Goal: Information Seeking & Learning: Learn about a topic

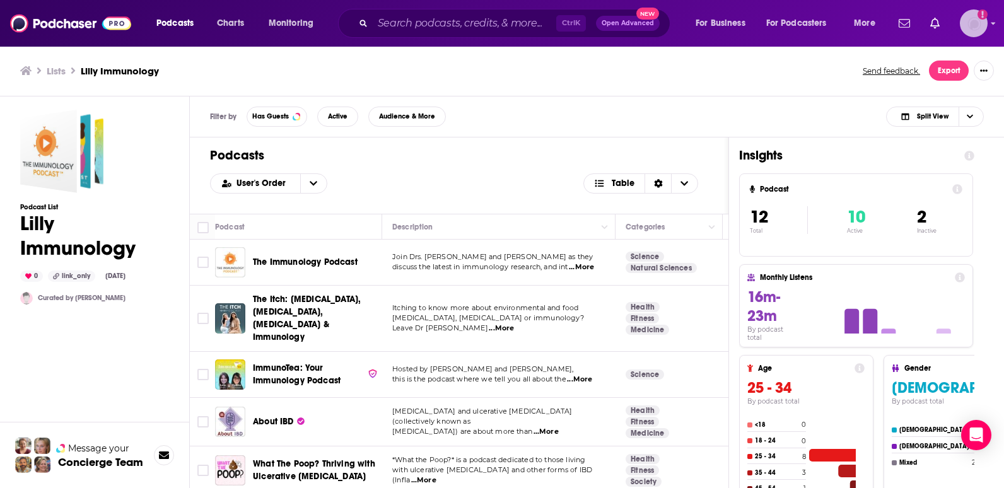
click at [975, 29] on img "Logged in as Tessarossi87" at bounding box center [973, 23] width 28 height 28
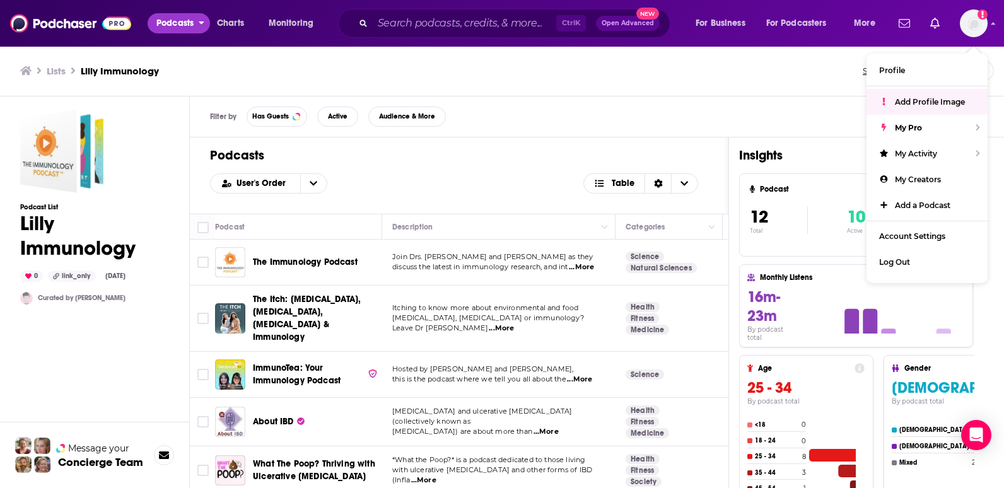
click at [163, 20] on span "Podcasts" at bounding box center [174, 23] width 37 height 18
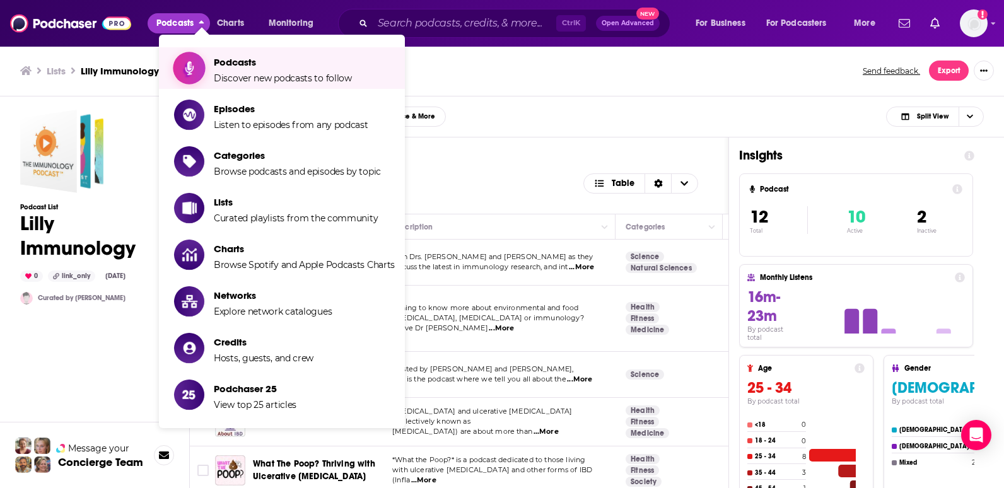
click at [181, 66] on span "Show item sub-menu" at bounding box center [189, 68] width 97 height 97
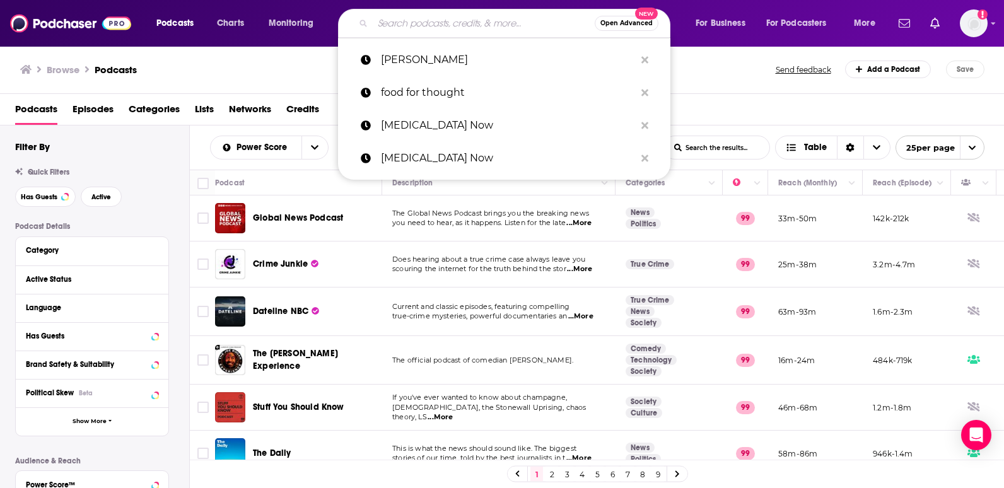
click at [455, 21] on input "Search podcasts, credits, & more..." at bounding box center [484, 23] width 222 height 20
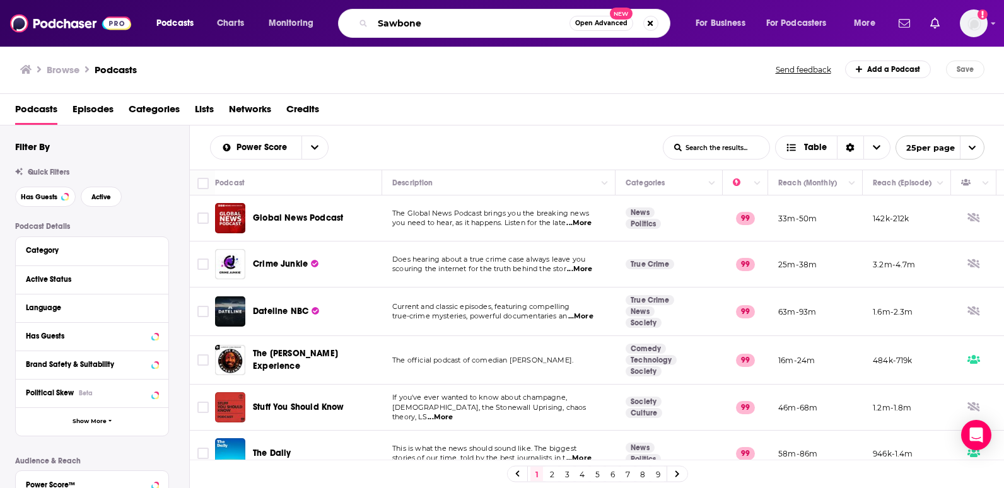
type input "Sawbones"
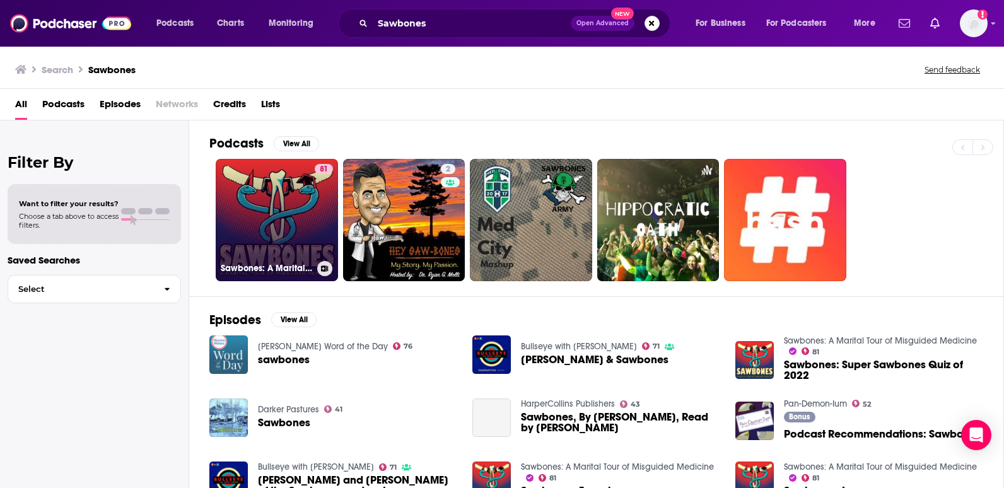
click at [308, 216] on link "81 Sawbones: A Marital Tour of Misguided Medicine" at bounding box center [277, 220] width 122 height 122
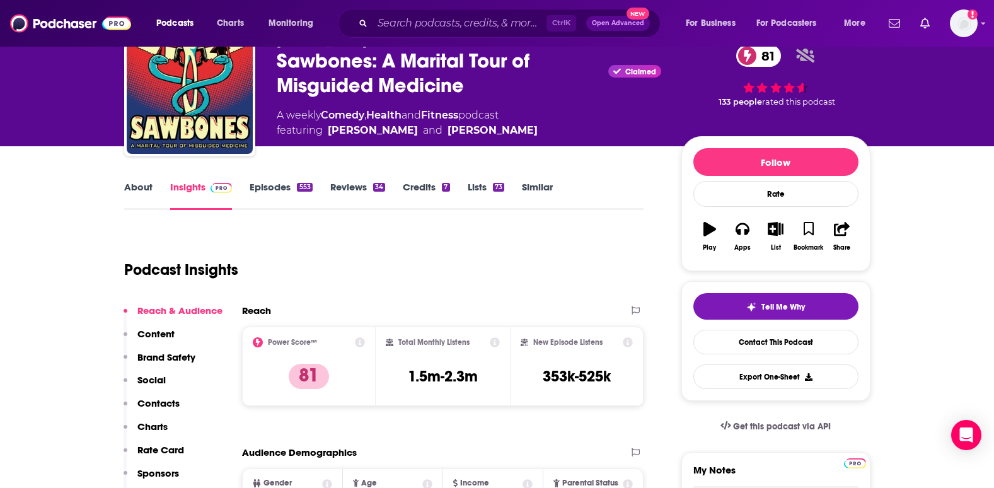
scroll to position [52, 0]
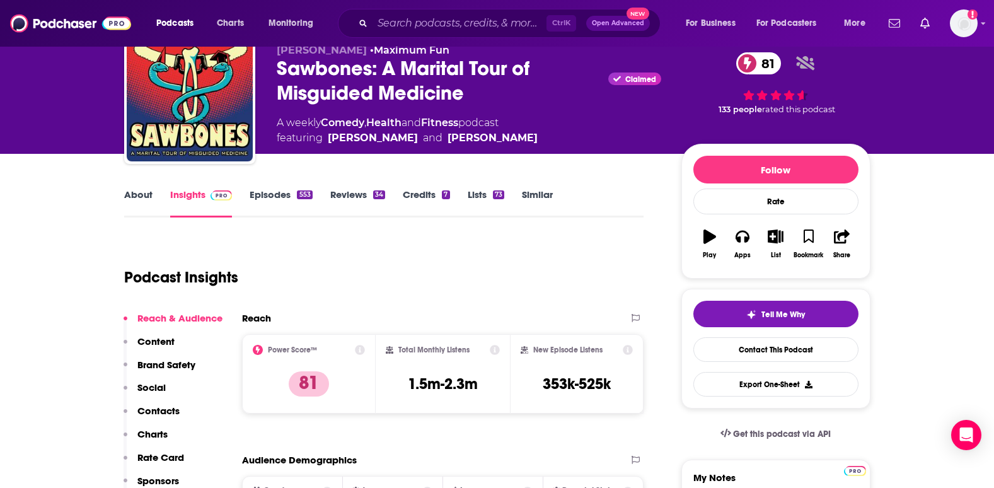
click at [360, 200] on link "Reviews 34" at bounding box center [357, 202] width 55 height 29
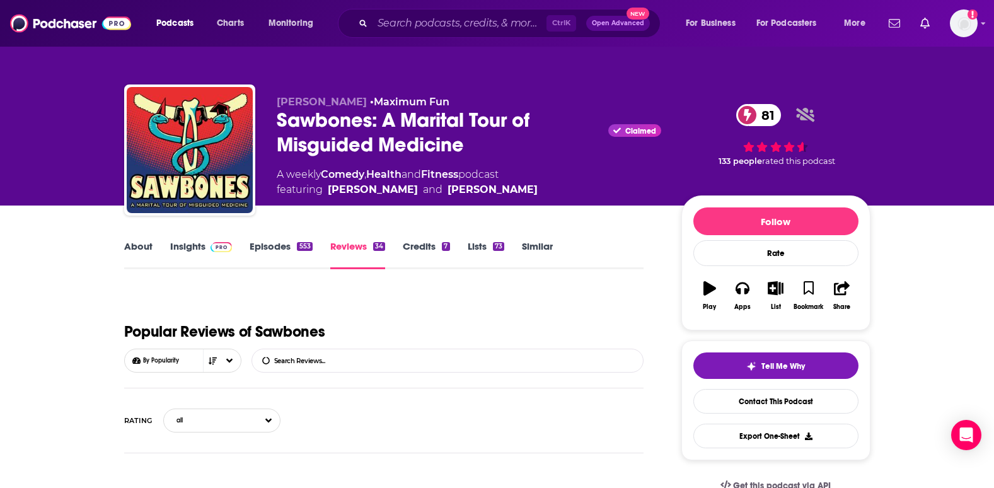
click at [291, 252] on link "Episodes 553" at bounding box center [281, 254] width 62 height 29
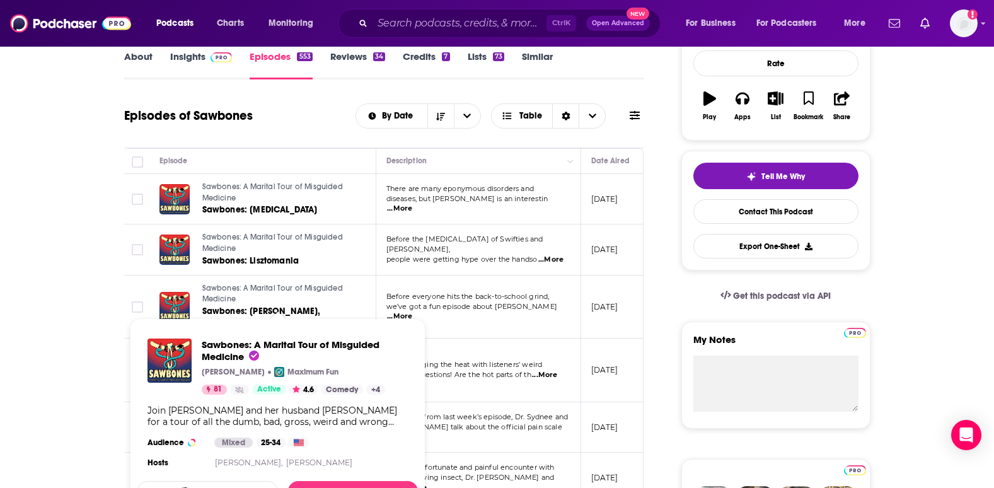
scroll to position [191, 0]
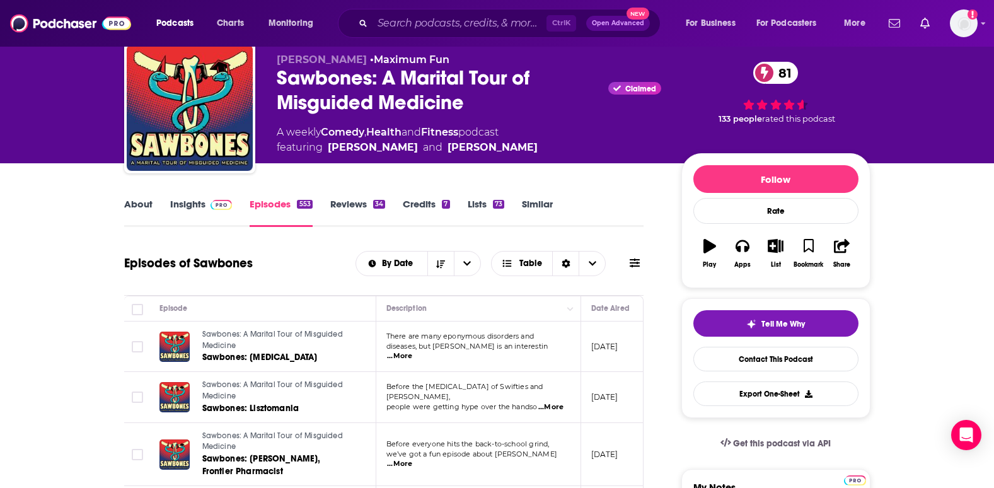
scroll to position [0, 0]
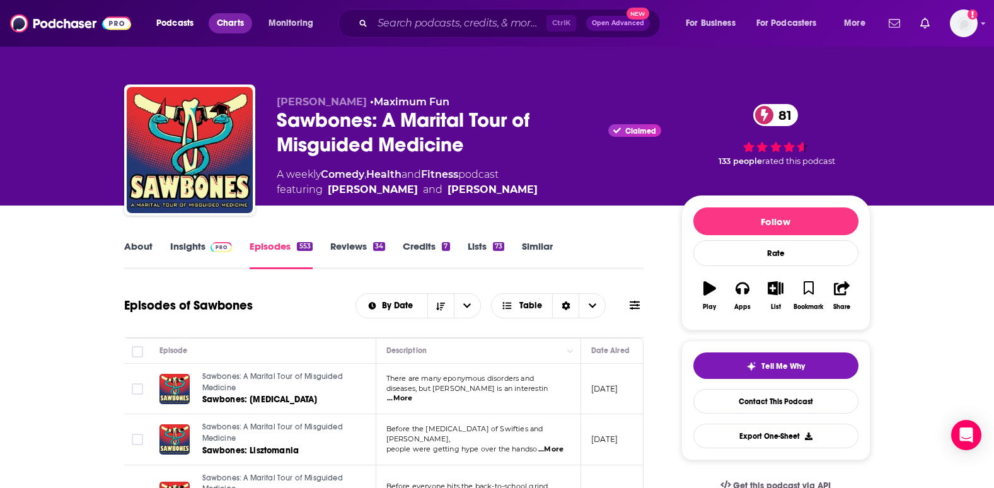
click at [230, 26] on span "Charts" at bounding box center [230, 23] width 27 height 18
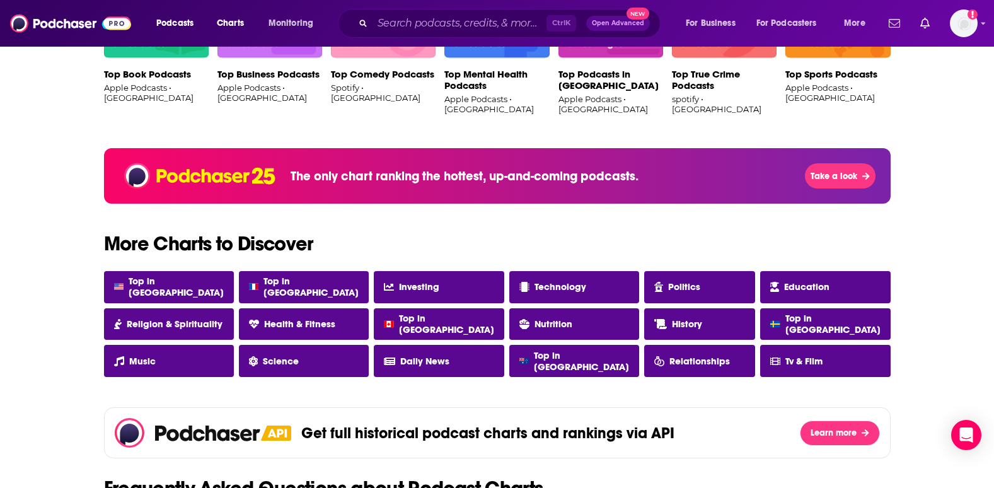
scroll to position [938, 0]
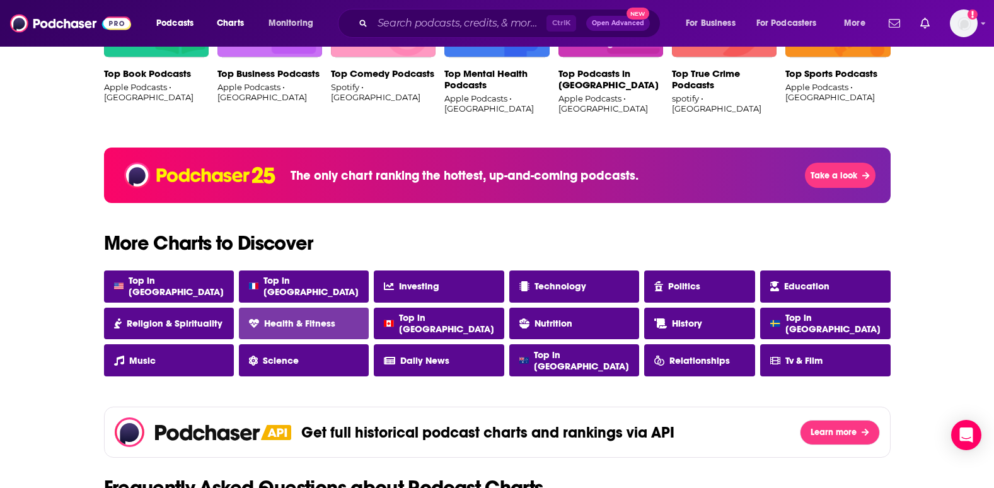
click at [332, 323] on span "Health & Fitness" at bounding box center [299, 323] width 71 height 11
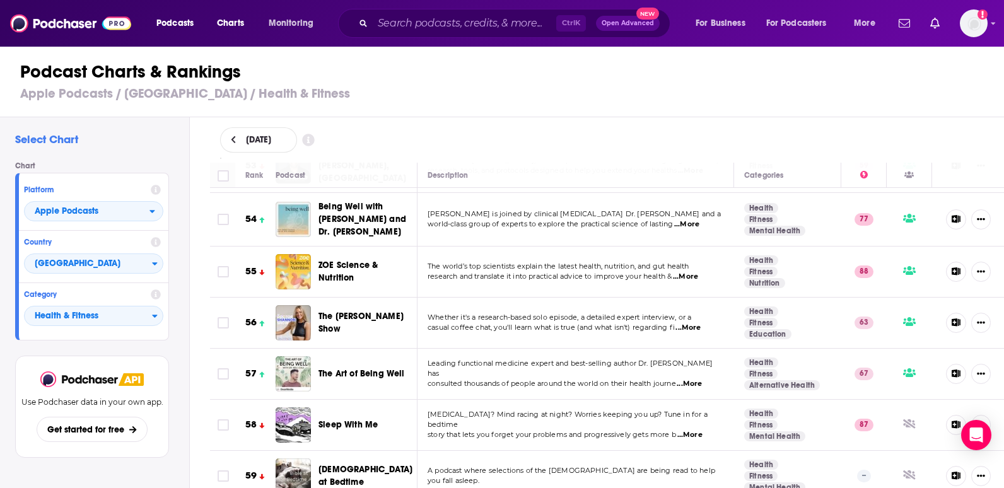
scroll to position [2785, 0]
